Goal: Task Accomplishment & Management: Manage account settings

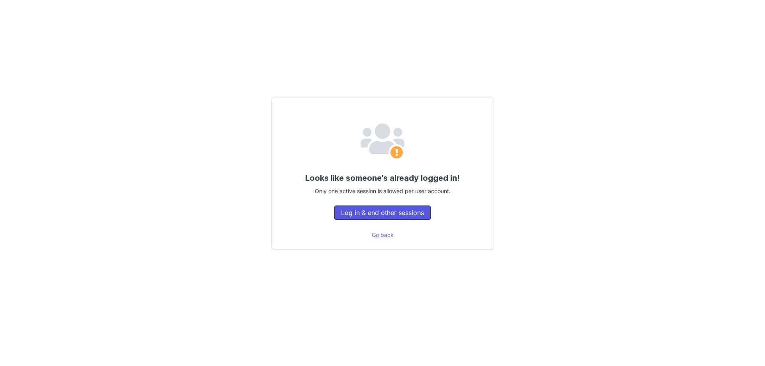
click at [382, 213] on button "Log in & end other sessions" at bounding box center [382, 213] width 96 height 14
click at [353, 214] on button "Log in & end other sessions" at bounding box center [382, 213] width 96 height 14
drag, startPoint x: 51, startPoint y: 149, endPoint x: 57, endPoint y: 149, distance: 5.6
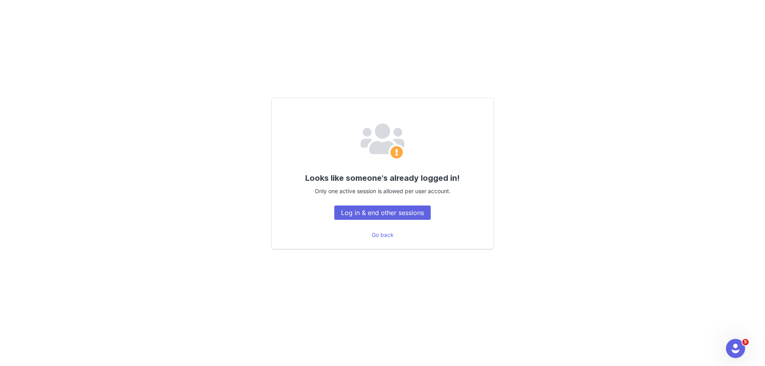
click at [51, 149] on div "Looks like someone's already logged in! Only one active session is allowed per …" at bounding box center [382, 183] width 765 height 366
click at [723, 174] on div "Looks like someone's already logged in! Only one active session is allowed per …" at bounding box center [382, 183] width 765 height 366
click at [415, 210] on button "Log in & end other sessions" at bounding box center [382, 213] width 96 height 14
click at [414, 210] on button "Log in & end other sessions" at bounding box center [382, 213] width 96 height 14
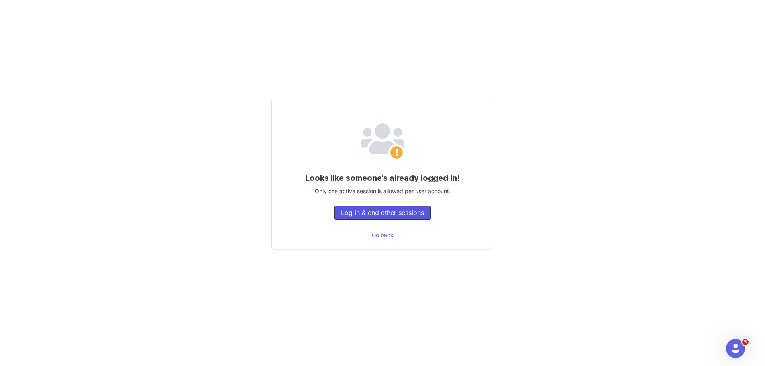
click at [414, 210] on button "Log in & end other sessions" at bounding box center [382, 213] width 96 height 14
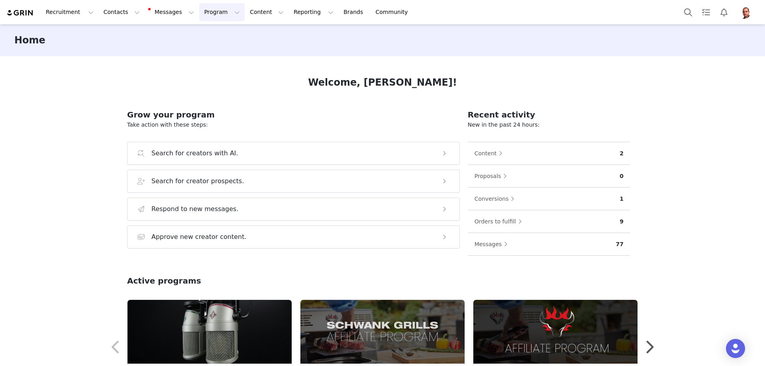
drag, startPoint x: 210, startPoint y: 13, endPoint x: 208, endPoint y: 18, distance: 4.7
click at [210, 14] on button "Program Program" at bounding box center [221, 12] width 45 height 18
click at [197, 36] on p "Activations" at bounding box center [201, 35] width 31 height 8
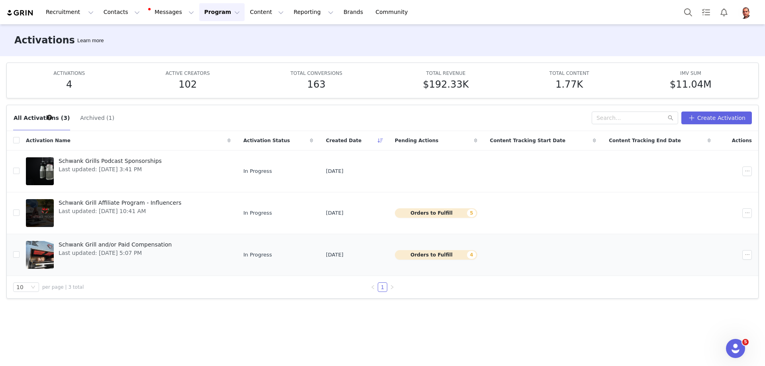
click at [139, 244] on span "Schwank Grill and/or Paid Compensation" at bounding box center [115, 245] width 113 height 8
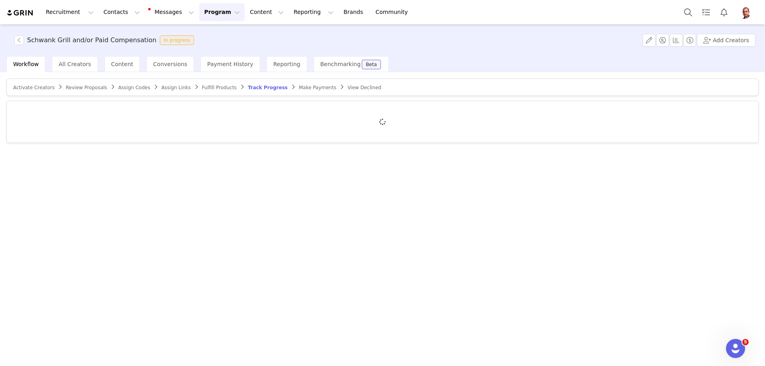
click at [82, 189] on div "Activate Creators Review Proposals Assign Codes Assign Links Fulfill Products T…" at bounding box center [382, 218] width 765 height 293
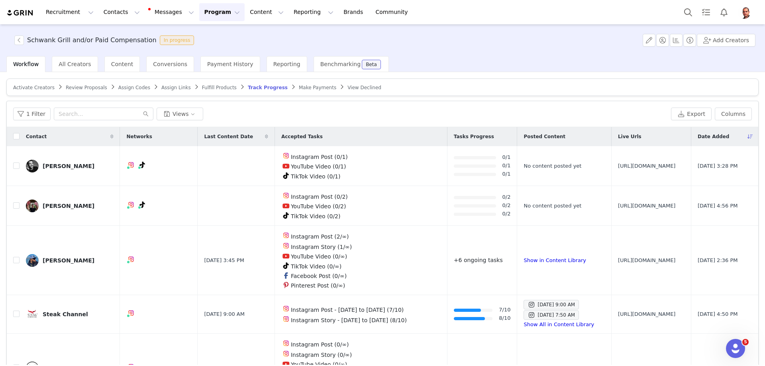
click at [199, 16] on button "Program Program" at bounding box center [221, 12] width 45 height 18
click at [104, 110] on input "text" at bounding box center [104, 114] width 100 height 13
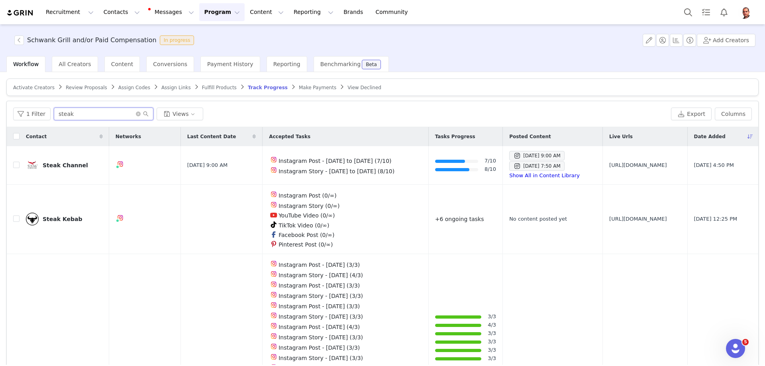
type input "steak"
click at [0, 278] on div "Activate Creators Review Proposals Assign Codes Assign Links Fulfill Products T…" at bounding box center [382, 218] width 765 height 293
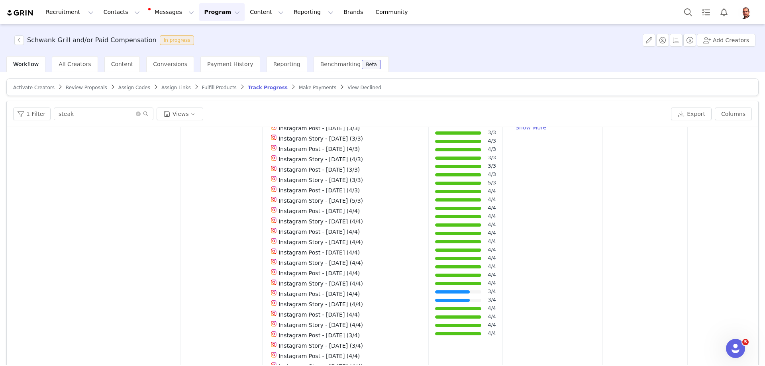
scroll to position [294, 0]
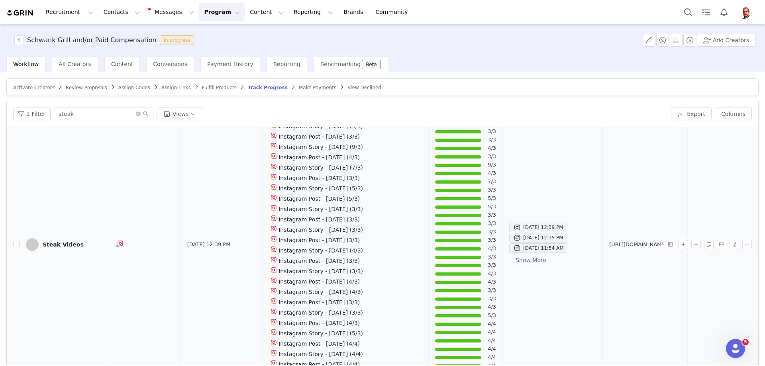
click at [71, 241] on div "Steak Videos" at bounding box center [63, 244] width 41 height 6
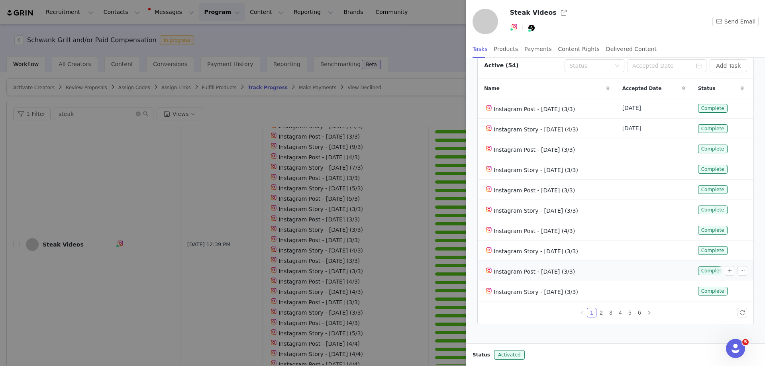
scroll to position [24, 0]
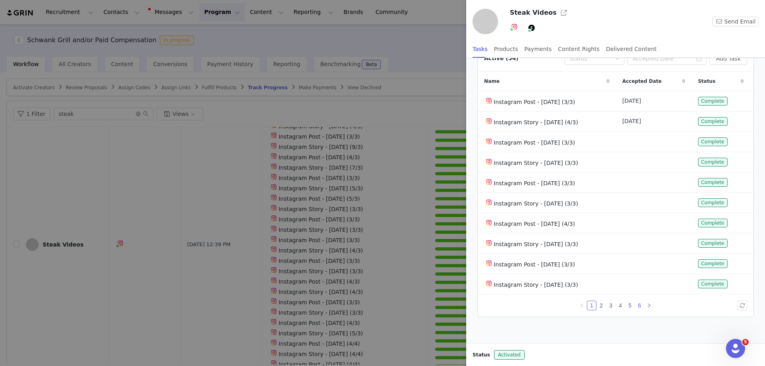
click at [640, 303] on link "6" at bounding box center [639, 305] width 9 height 9
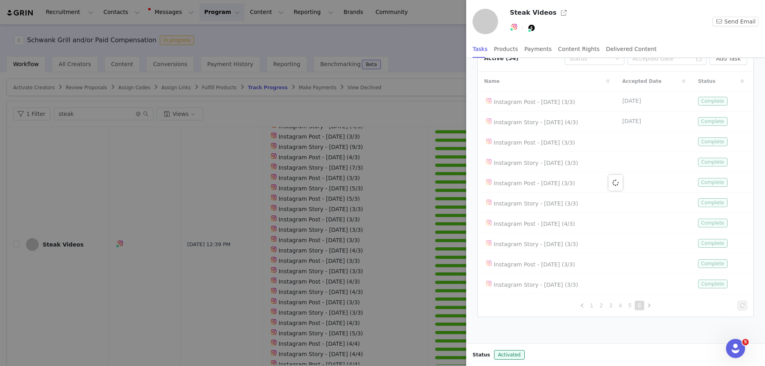
scroll to position [0, 0]
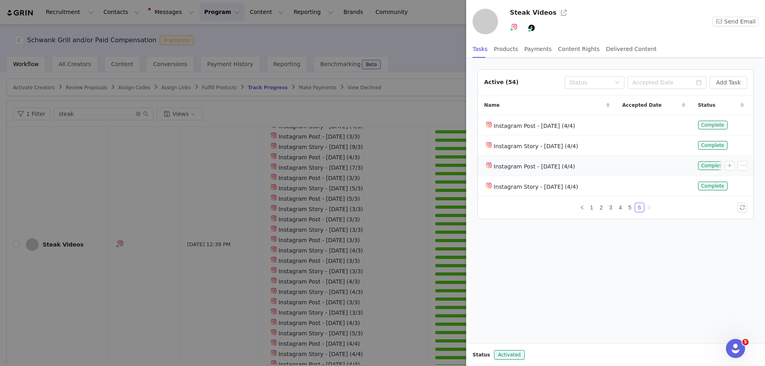
drag, startPoint x: 575, startPoint y: 167, endPoint x: 493, endPoint y: 169, distance: 82.1
click at [493, 169] on div "Instagram Post - [DATE] (4/4)" at bounding box center [546, 166] width 125 height 10
click at [575, 168] on span "Instagram Post - [DATE] (4/4)" at bounding box center [534, 166] width 81 height 6
drag, startPoint x: 575, startPoint y: 165, endPoint x: 494, endPoint y: 166, distance: 80.9
click at [494, 166] on span "Instagram Post - [DATE] (4/4)" at bounding box center [534, 166] width 81 height 6
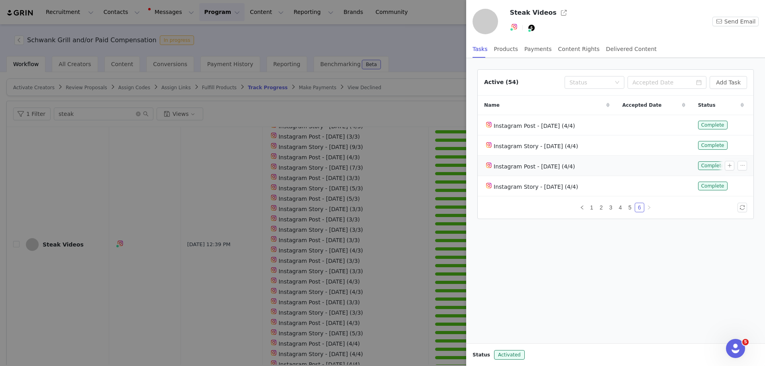
copy span "Instagram Post - [DATE]"
click at [727, 84] on button "Add Task" at bounding box center [728, 82] width 37 height 13
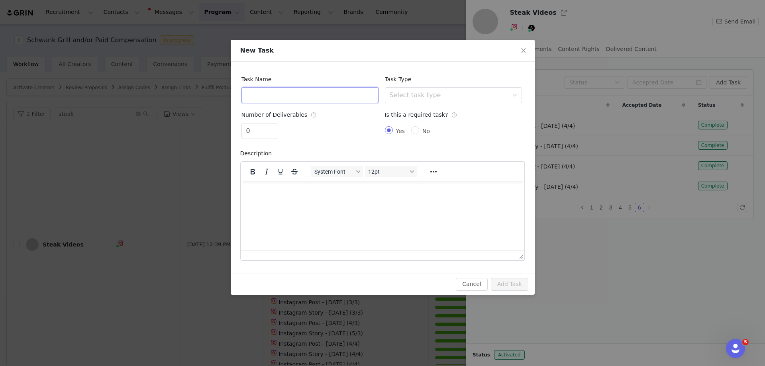
click at [288, 98] on input "text" at bounding box center [309, 95] width 137 height 16
paste input "Instagram Post - [DATE]"
drag, startPoint x: 325, startPoint y: 95, endPoint x: 293, endPoint y: 97, distance: 32.8
click at [293, 97] on input "Instagram Post - [DATE]" at bounding box center [309, 95] width 137 height 16
drag, startPoint x: 359, startPoint y: 94, endPoint x: 202, endPoint y: 95, distance: 157.4
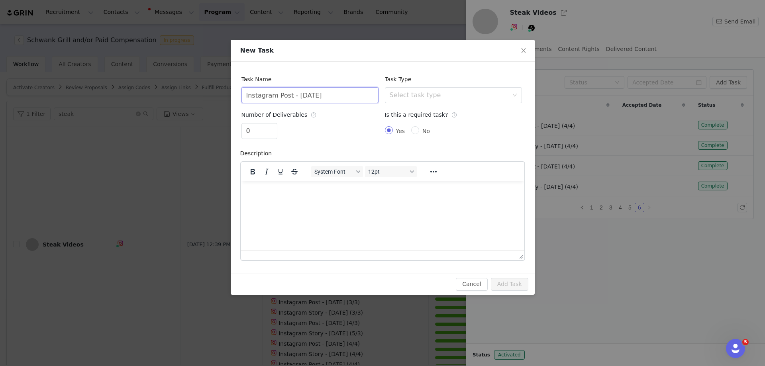
click at [202, 95] on div "New Task Task Name Instagram Post - [DATE] Task Type Select task type Number of…" at bounding box center [382, 183] width 765 height 366
type input "Instagram Post - [DATE]"
drag, startPoint x: 261, startPoint y: 135, endPoint x: 234, endPoint y: 135, distance: 27.1
click at [235, 135] on div "Task Name Instagram Post - [DATE] Task Type Select task type Number of Delivera…" at bounding box center [383, 168] width 304 height 212
click at [222, 132] on div "New Task Task Name Instagram Post - [DATE] Task Type Select task type Number of…" at bounding box center [382, 183] width 765 height 366
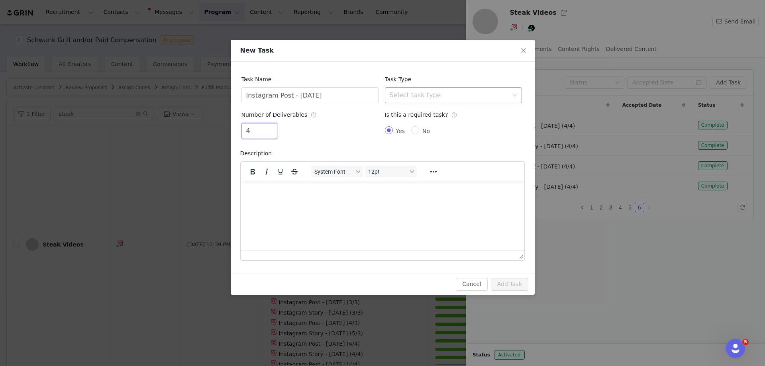
click at [418, 98] on div "Select task type" at bounding box center [449, 95] width 119 height 8
type input "4"
click at [424, 112] on li "Instagram Post" at bounding box center [453, 112] width 137 height 13
click at [510, 285] on button "Add Task" at bounding box center [509, 284] width 37 height 13
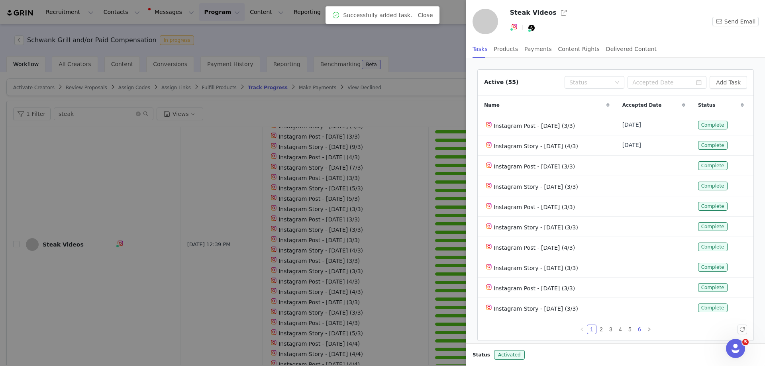
click at [635, 326] on link "6" at bounding box center [639, 329] width 9 height 9
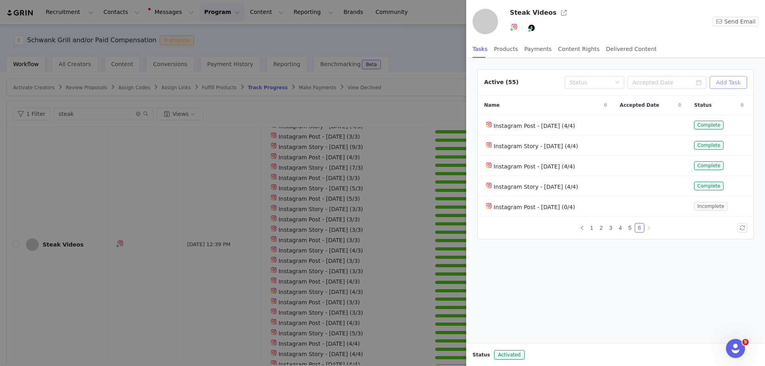
click at [730, 84] on button "Add Task" at bounding box center [728, 82] width 37 height 13
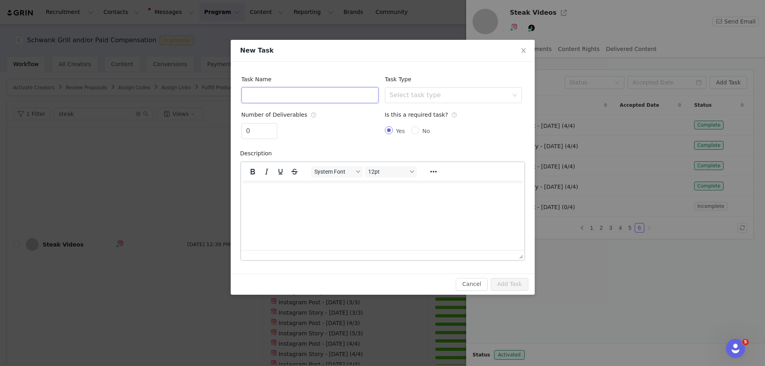
click at [322, 97] on input "text" at bounding box center [309, 95] width 137 height 16
paste input "Instagram Post - [DATE]"
drag, startPoint x: 287, startPoint y: 94, endPoint x: 275, endPoint y: 98, distance: 12.2
click at [275, 98] on input "Instagram Post - [DATE]" at bounding box center [309, 95] width 137 height 16
type input "Instagram Story - [DATE]"
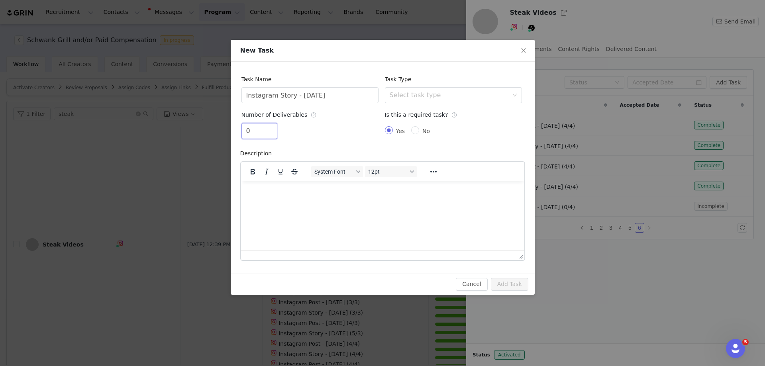
drag, startPoint x: 261, startPoint y: 133, endPoint x: 203, endPoint y: 129, distance: 57.9
click at [204, 129] on div "New Task Task Name Instagram Story - [DATE] Task Type Select task type Number o…" at bounding box center [382, 183] width 765 height 366
type input "4"
click at [430, 87] on div "Select task type" at bounding box center [453, 95] width 137 height 16
click at [424, 135] on li "Instagram Story" at bounding box center [453, 138] width 137 height 13
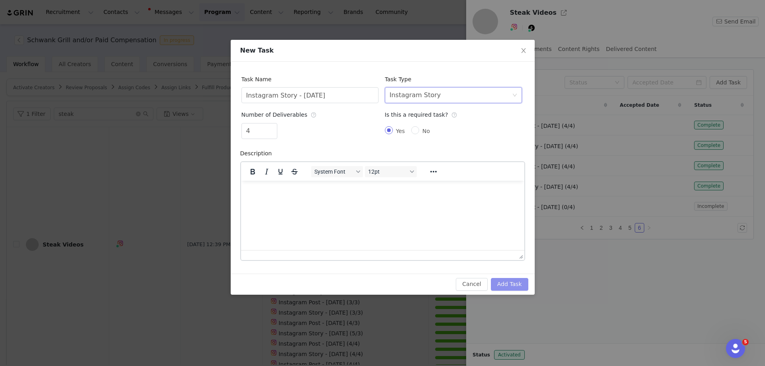
click at [514, 280] on button "Add Task" at bounding box center [509, 284] width 37 height 13
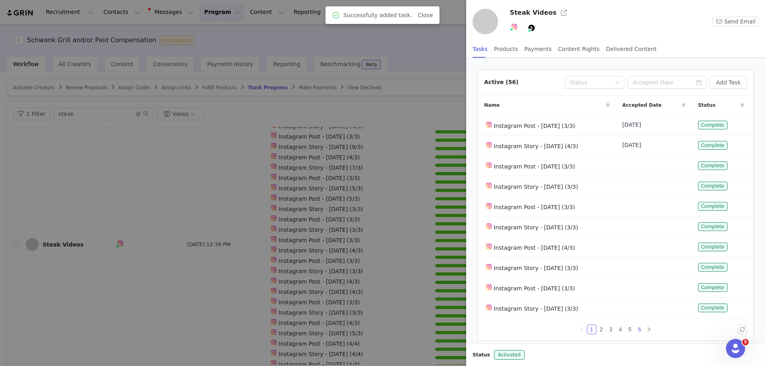
click at [637, 325] on link "6" at bounding box center [639, 329] width 9 height 9
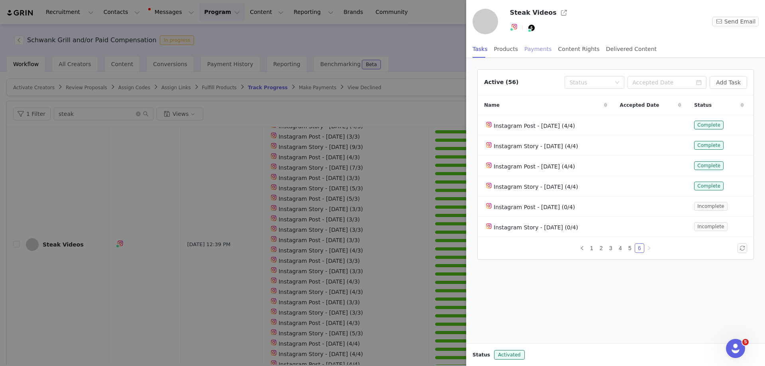
click at [539, 49] on div "Payments" at bounding box center [537, 49] width 27 height 18
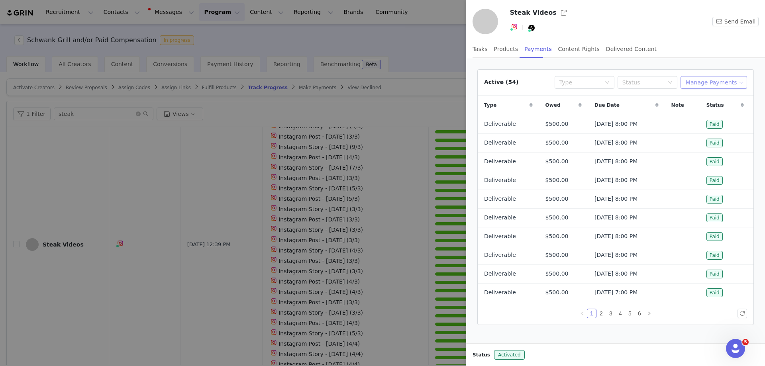
click at [719, 86] on button "Manage Payments" at bounding box center [713, 82] width 67 height 13
click at [710, 100] on span "Make Payments" at bounding box center [717, 98] width 44 height 9
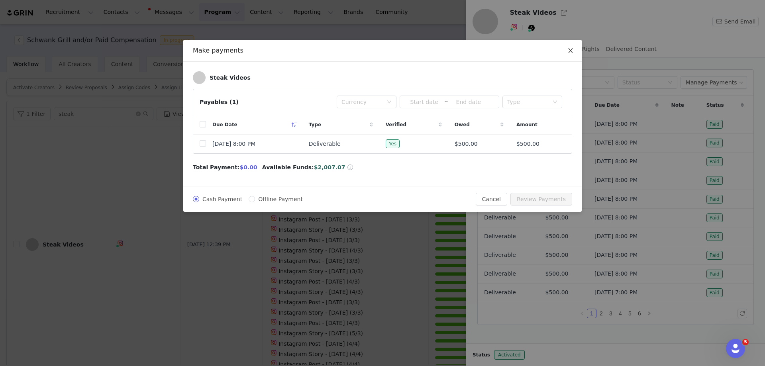
click at [568, 49] on icon "icon: close" at bounding box center [570, 50] width 6 height 6
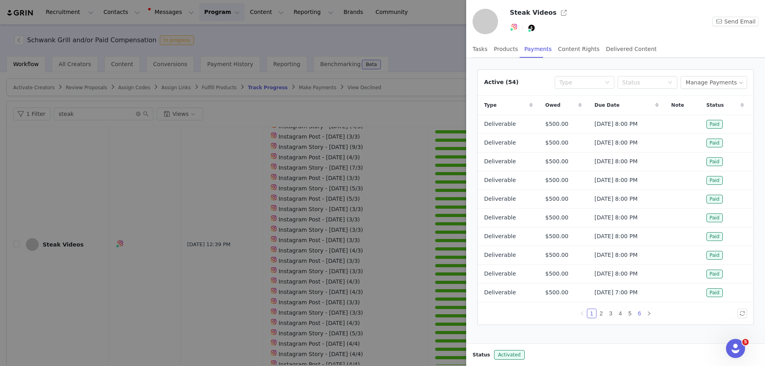
click at [636, 315] on link "6" at bounding box center [639, 313] width 9 height 9
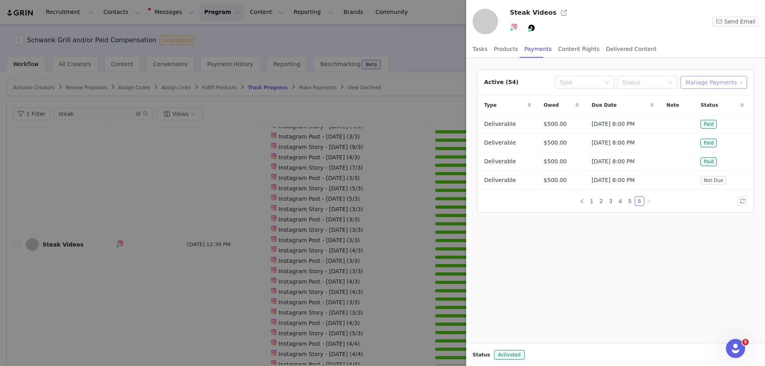
click at [723, 82] on button "Manage Payments" at bounding box center [713, 82] width 67 height 13
click at [724, 110] on span "Add Payable" at bounding box center [718, 111] width 34 height 9
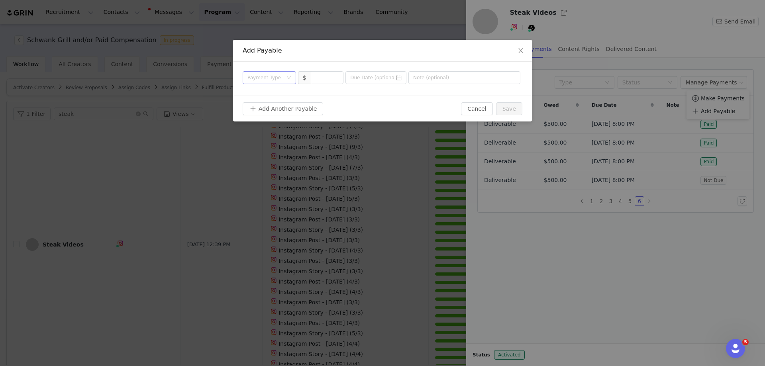
click at [268, 79] on div "Payment Type" at bounding box center [264, 78] width 35 height 8
click at [265, 120] on li "Deliverable" at bounding box center [269, 119] width 53 height 13
click at [329, 76] on input at bounding box center [327, 78] width 32 height 12
type input "500"
click at [362, 76] on input at bounding box center [375, 77] width 61 height 13
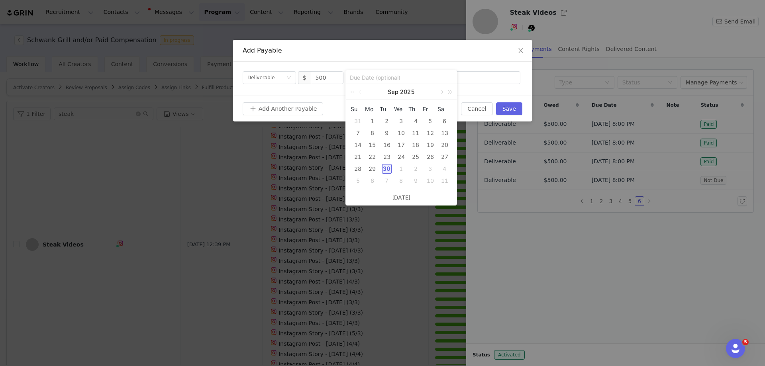
click at [414, 167] on div "2" at bounding box center [416, 169] width 10 height 10
type input "[DATE]"
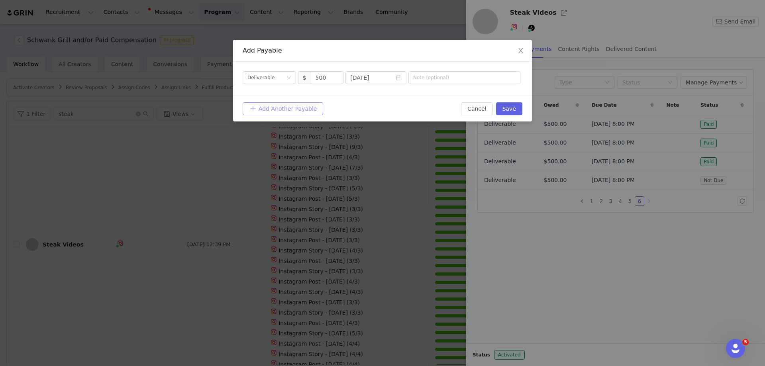
click at [300, 109] on button "Add Another Payable" at bounding box center [283, 108] width 80 height 13
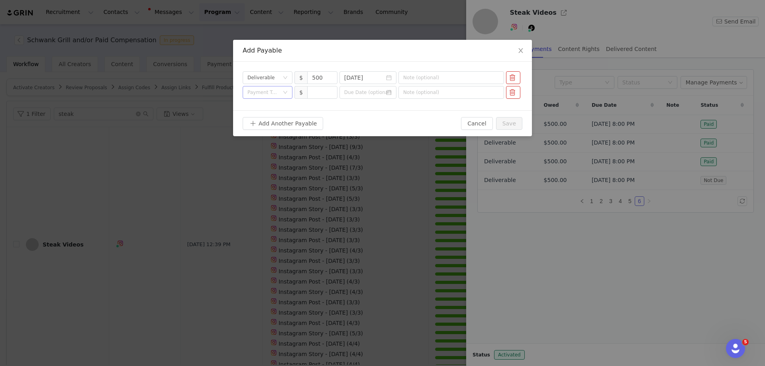
click at [280, 92] on div "Payment Type" at bounding box center [264, 92] width 35 height 12
click at [261, 133] on li "Deliverable" at bounding box center [268, 133] width 50 height 13
click at [323, 95] on input at bounding box center [322, 92] width 29 height 12
type input "500"
click at [357, 87] on input at bounding box center [367, 92] width 57 height 13
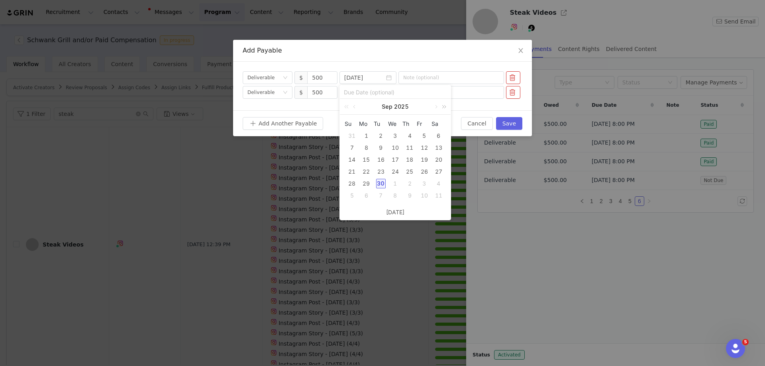
click at [437, 105] on link at bounding box center [442, 107] width 10 height 16
click at [347, 106] on link at bounding box center [348, 107] width 10 height 16
click at [435, 107] on link at bounding box center [435, 107] width 7 height 16
click at [438, 183] on div "1" at bounding box center [439, 184] width 10 height 10
type input "[DATE]"
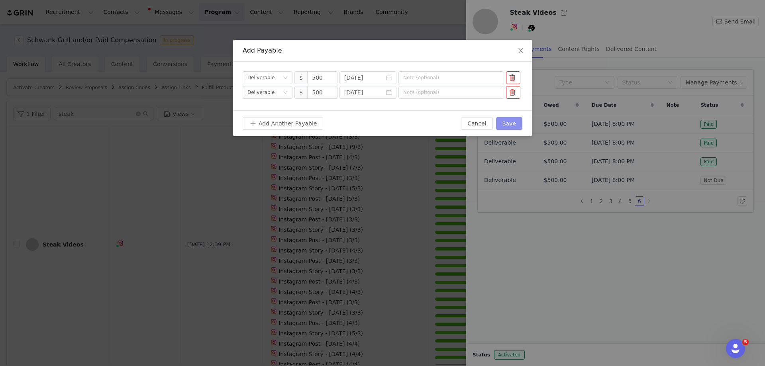
click at [519, 123] on button "Save" at bounding box center [509, 123] width 26 height 13
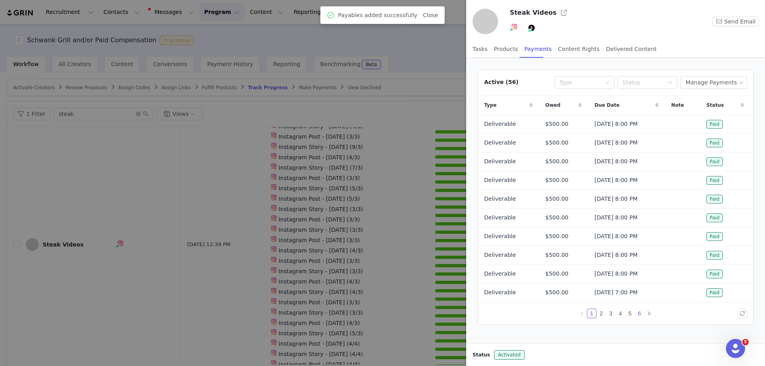
click at [639, 313] on link "6" at bounding box center [639, 313] width 9 height 9
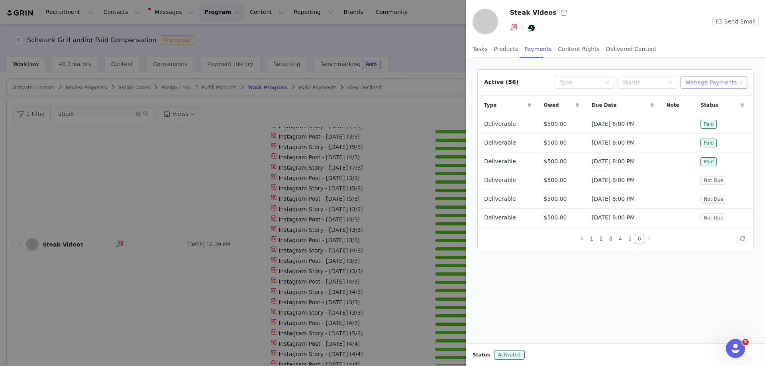
click at [708, 83] on button "Manage Payments" at bounding box center [713, 82] width 67 height 13
click at [703, 98] on span "Make Payments" at bounding box center [723, 98] width 44 height 9
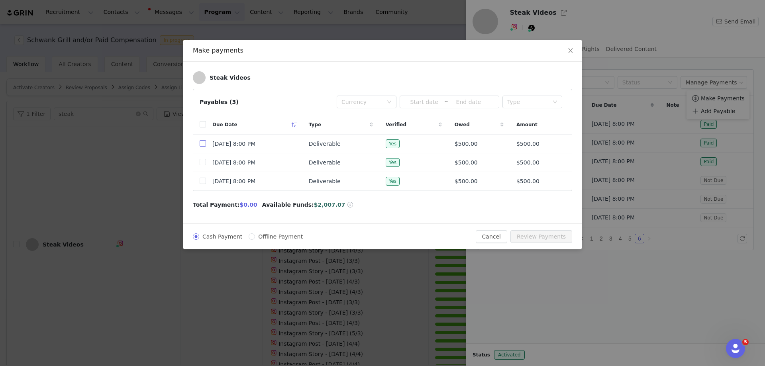
click at [202, 145] on input "checkbox" at bounding box center [203, 143] width 6 height 6
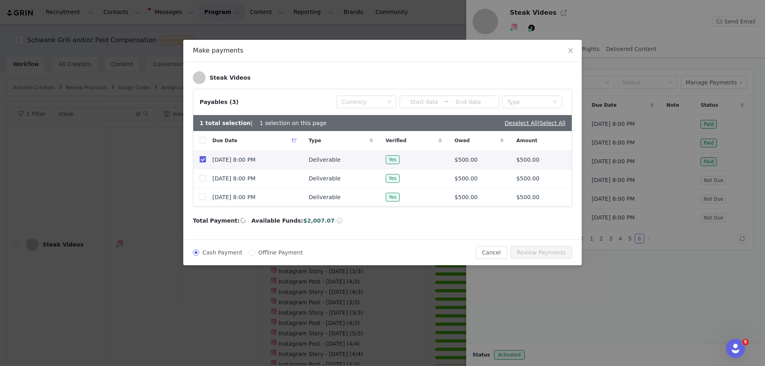
click at [202, 163] on span at bounding box center [203, 159] width 6 height 6
click at [202, 163] on input "checkbox" at bounding box center [203, 159] width 6 height 6
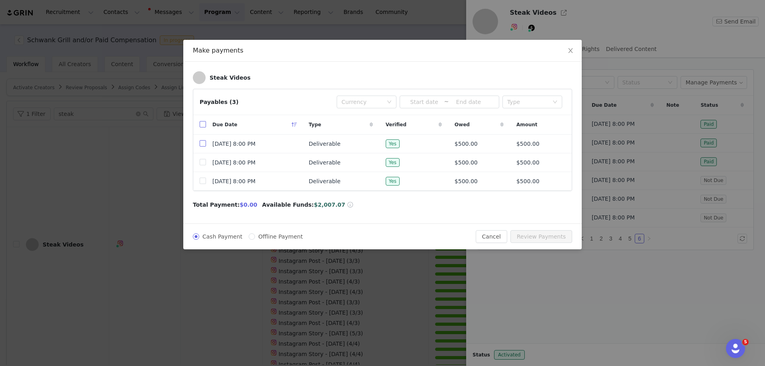
click at [201, 144] on input "checkbox" at bounding box center [203, 143] width 6 height 6
checkbox input "true"
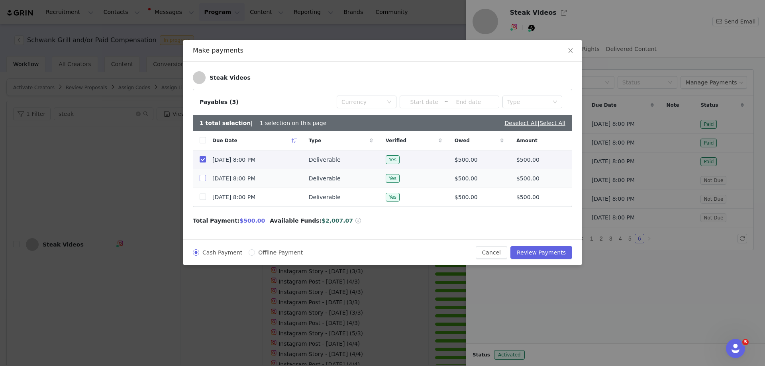
click at [204, 176] on input "checkbox" at bounding box center [203, 178] width 6 height 6
checkbox input "true"
click at [553, 253] on button "Review Payments" at bounding box center [541, 252] width 62 height 13
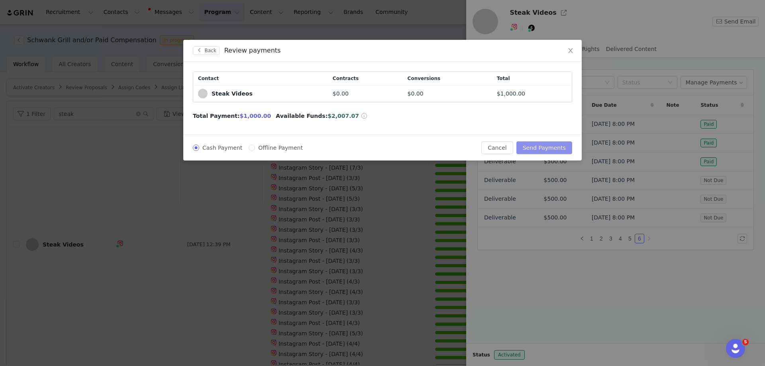
click at [544, 148] on button "Send Payments" at bounding box center [544, 147] width 56 height 13
